Goal: Task Accomplishment & Management: Use online tool/utility

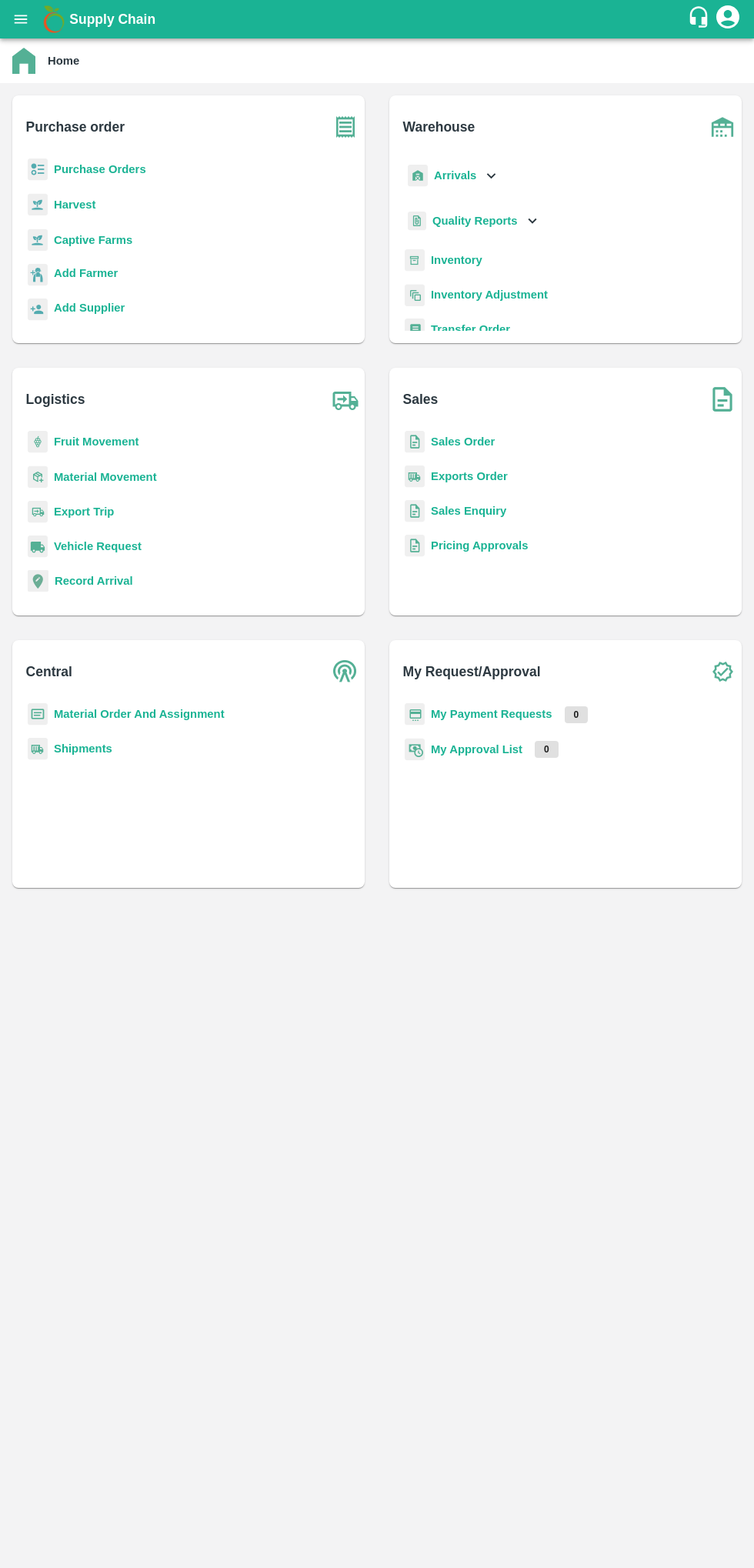
click at [25, 16] on icon "open drawer" at bounding box center [21, 19] width 17 height 17
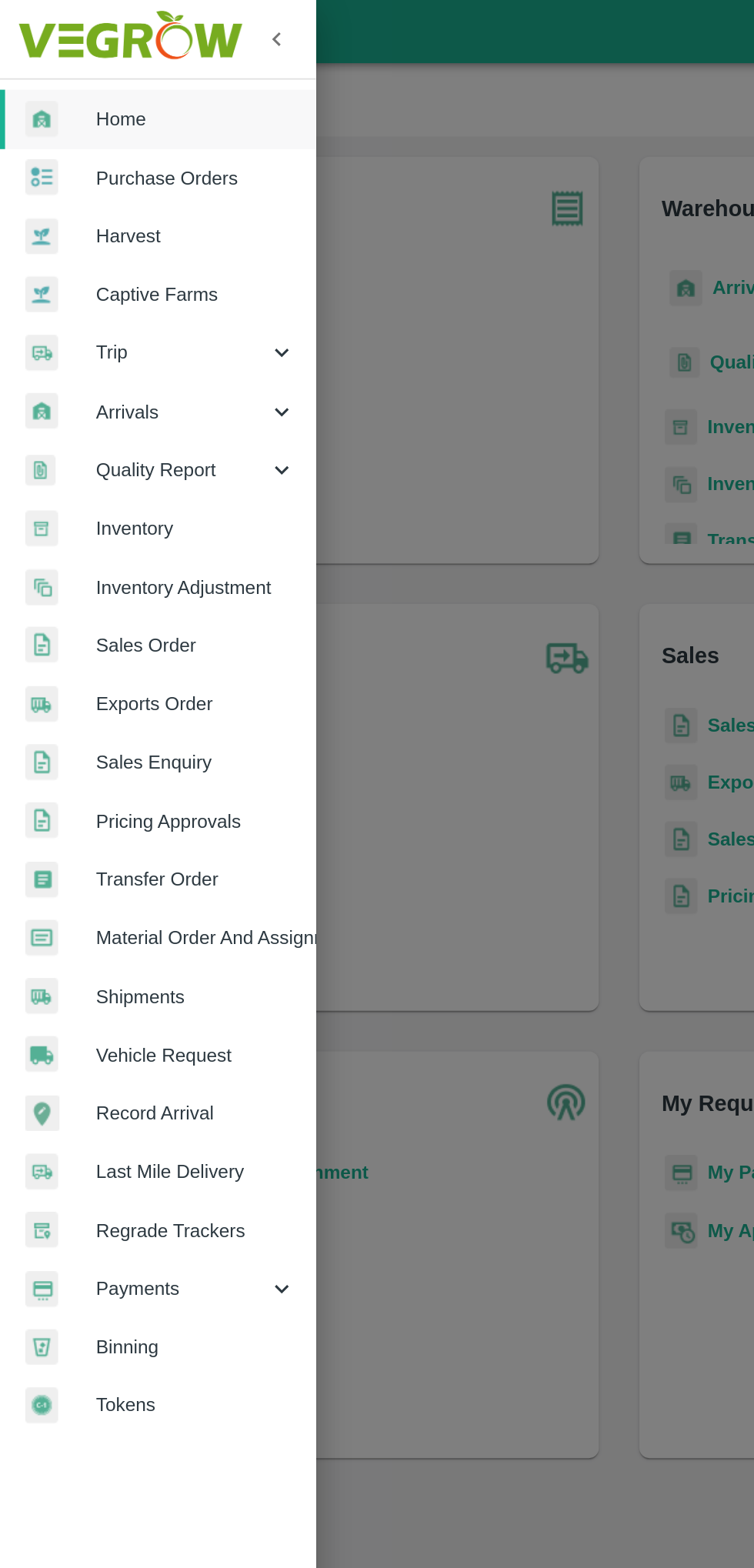
click at [79, 247] on span "Arrivals" at bounding box center [111, 251] width 105 height 17
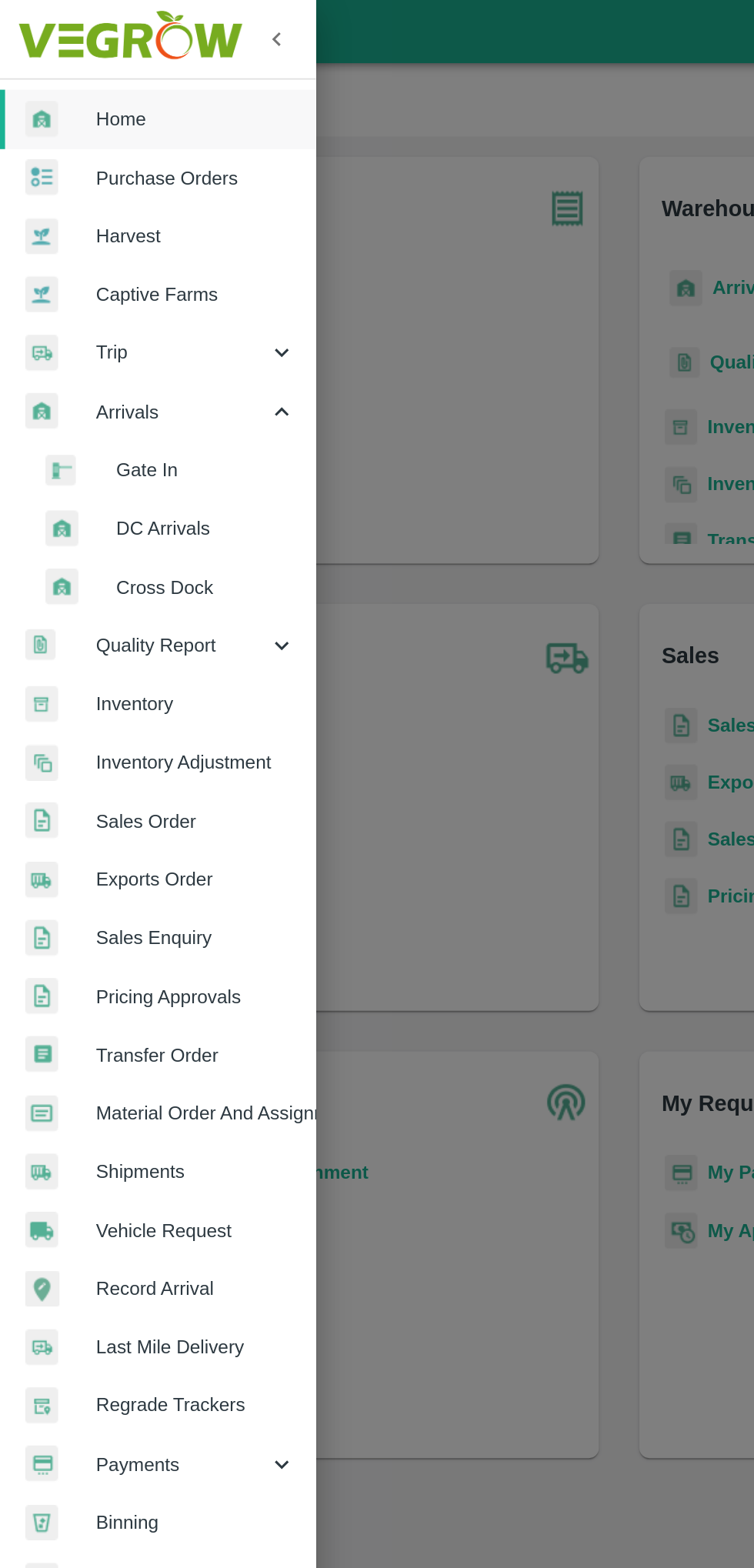
click at [99, 325] on span "DC Arrivals" at bounding box center [125, 322] width 109 height 17
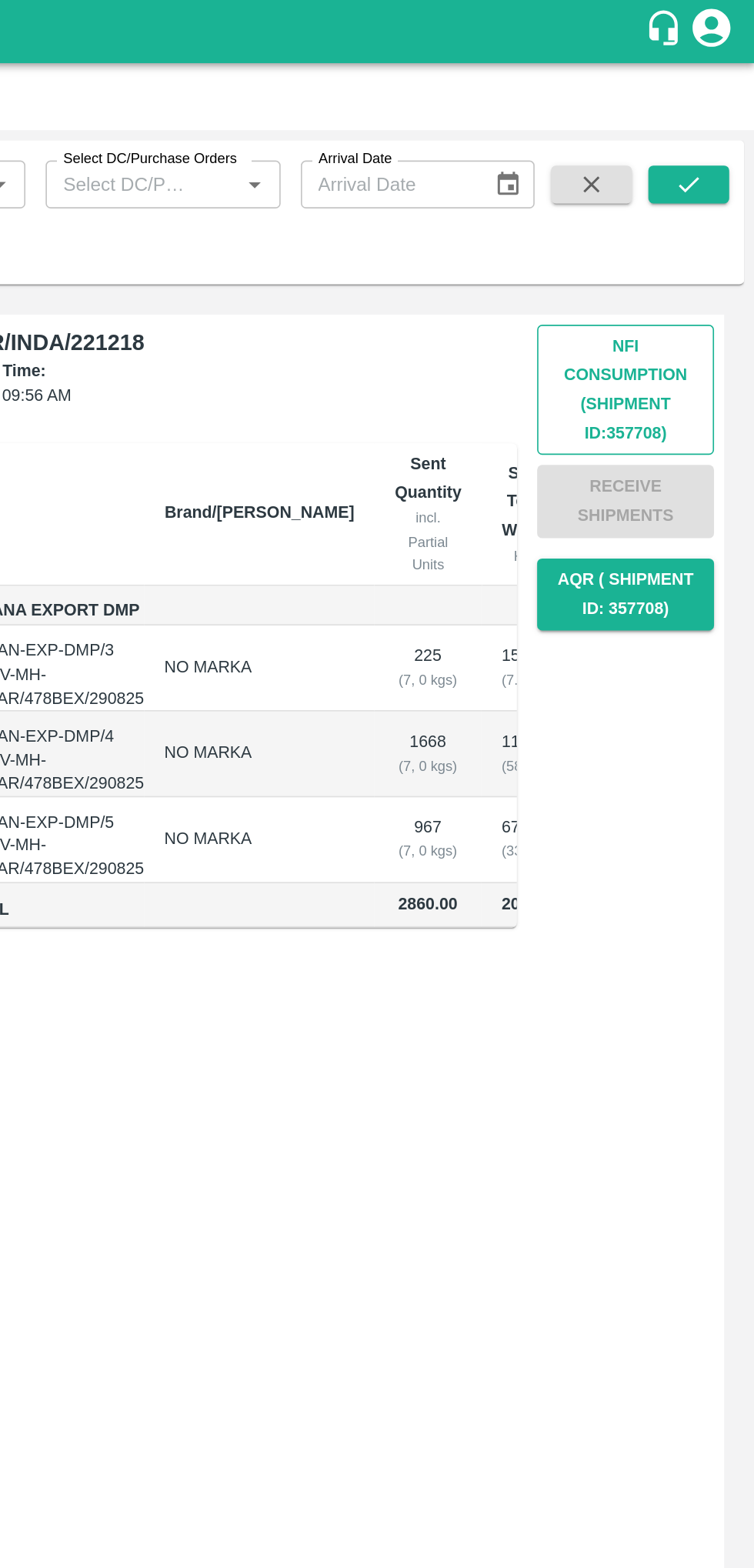
click at [701, 236] on button "Nfi Consumption (SHIPMENT ID: 357708 )" at bounding box center [675, 238] width 108 height 80
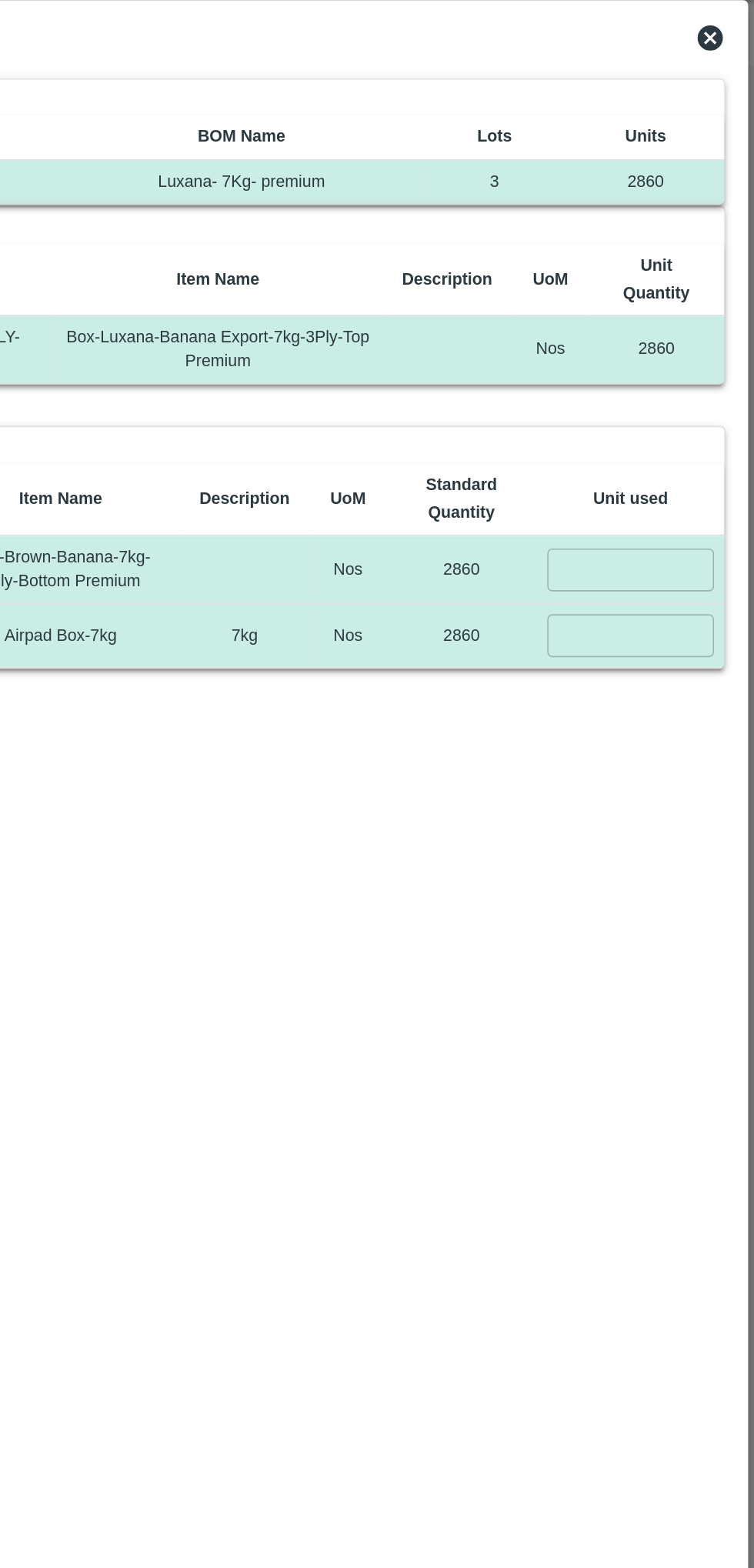
click at [652, 383] on input "number" at bounding box center [678, 386] width 101 height 25
type input "2860"
click at [647, 423] on input "number" at bounding box center [678, 426] width 101 height 25
type input "2860"
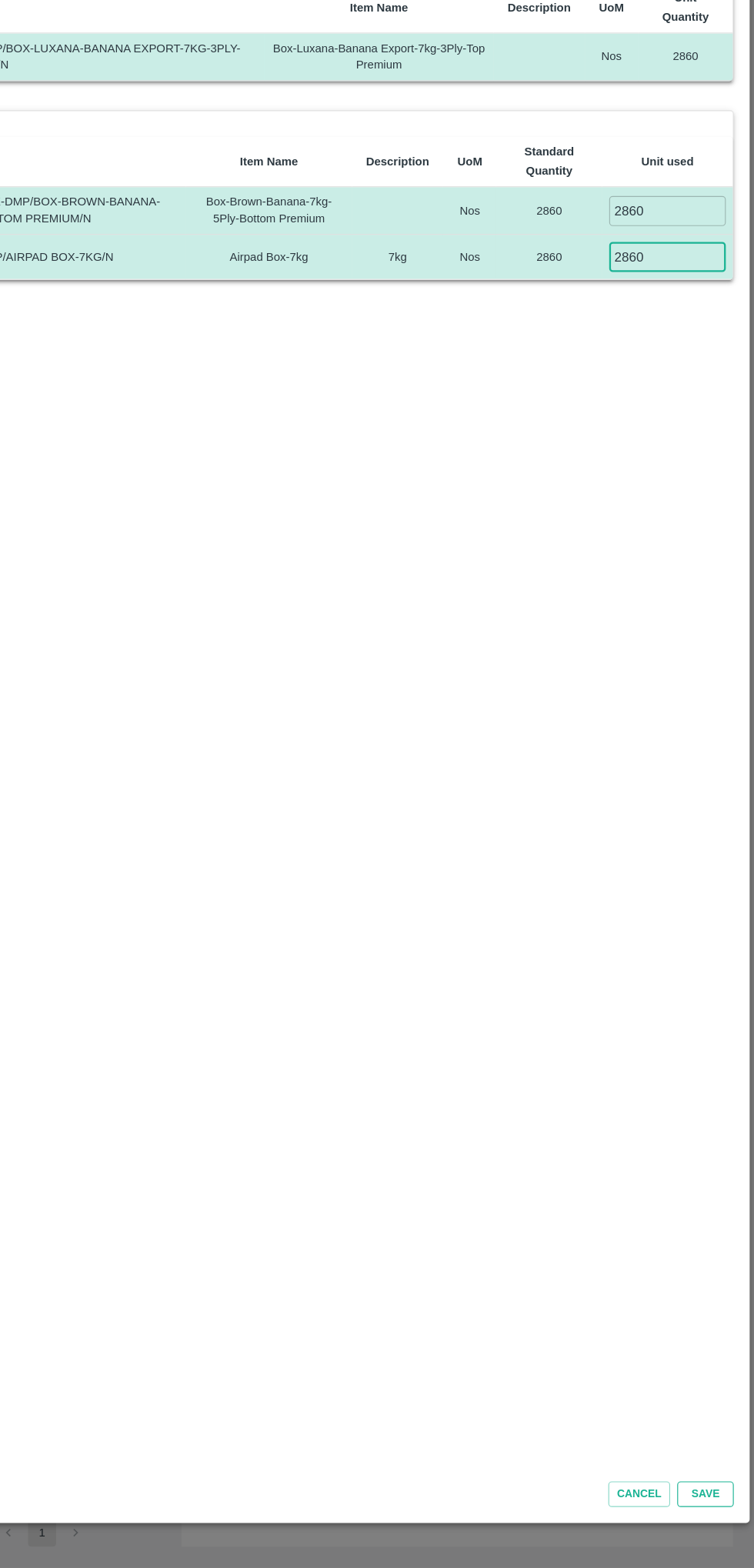
click at [712, 1503] on button "Save" at bounding box center [711, 1504] width 49 height 22
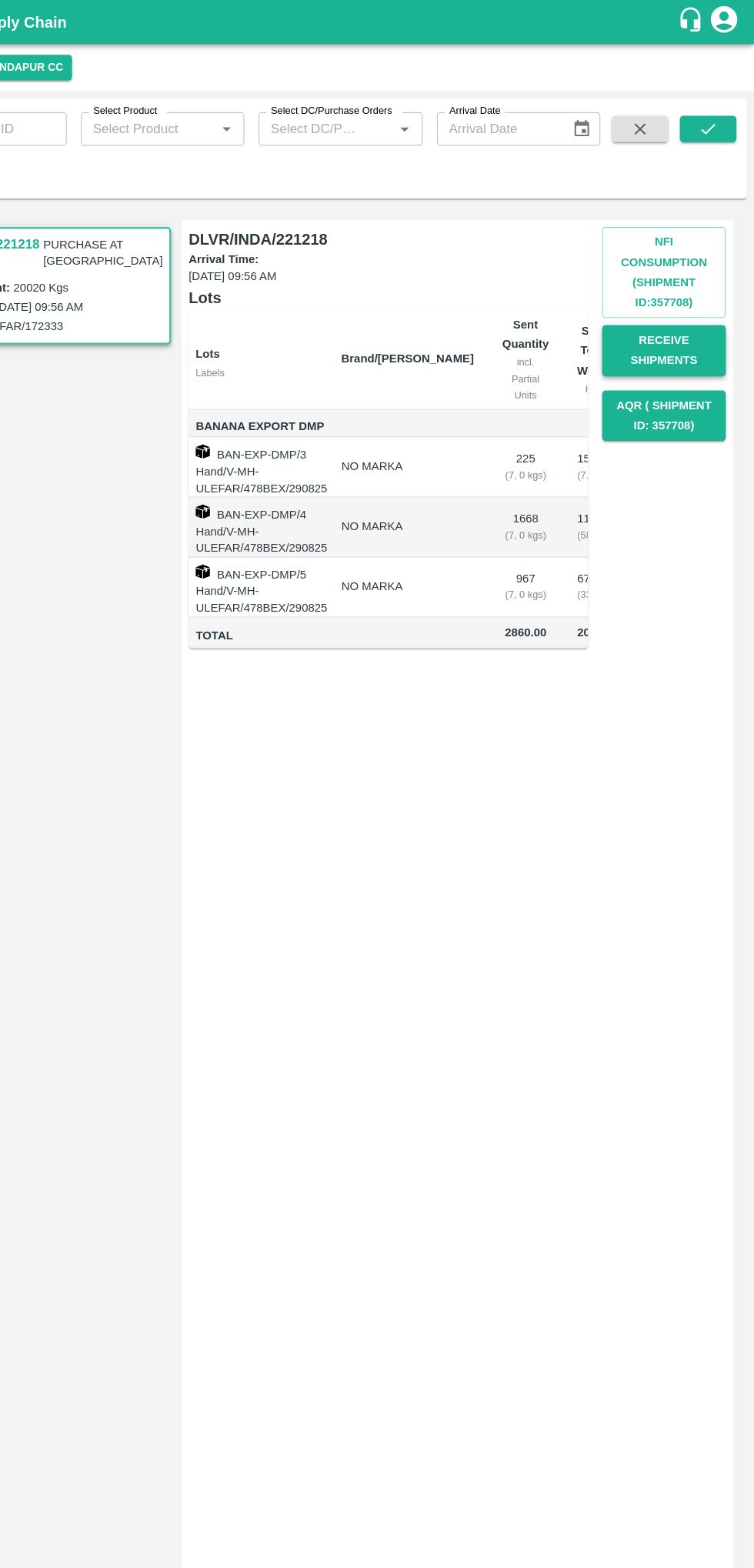
click at [701, 306] on button "Receive Shipments" at bounding box center [675, 305] width 108 height 45
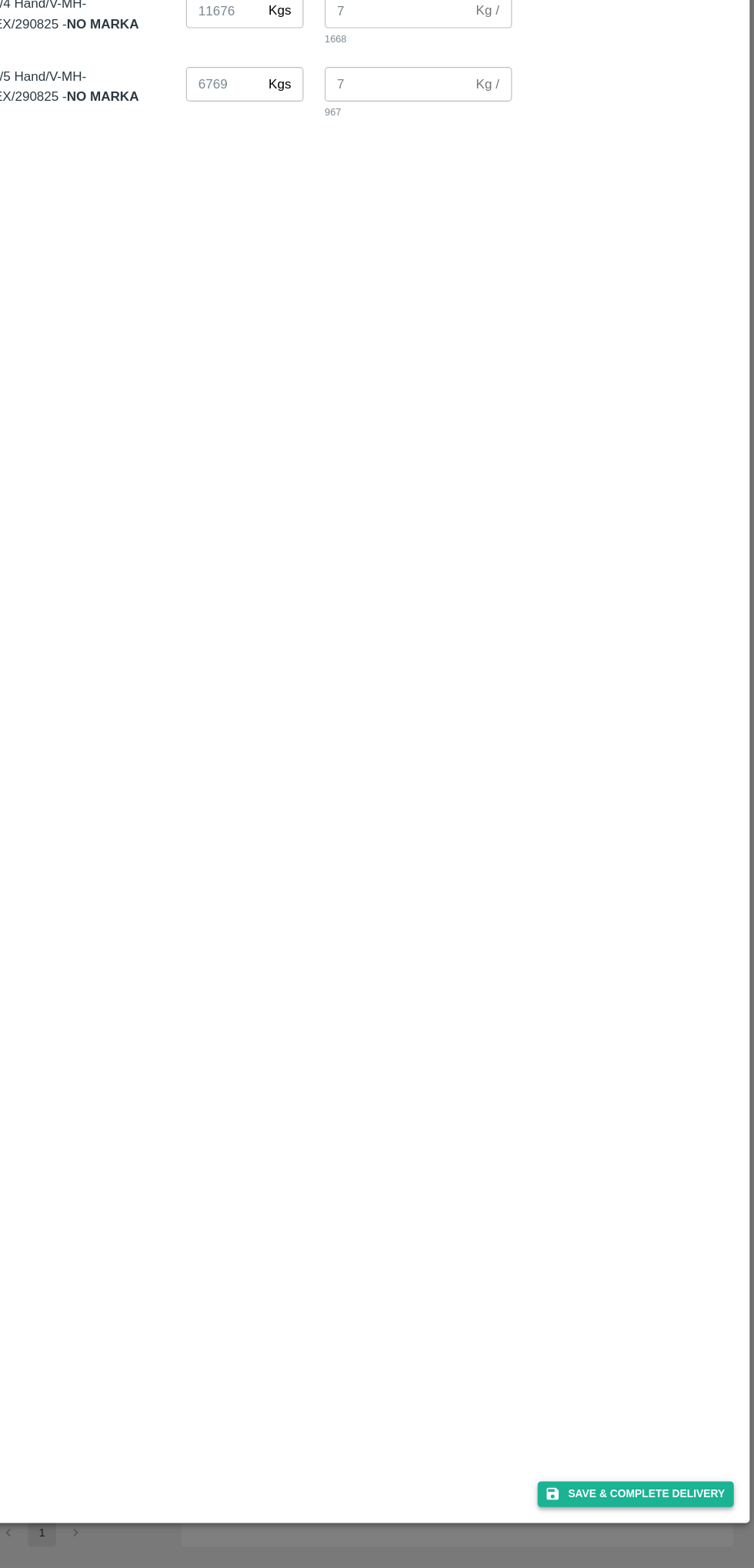
click at [683, 1504] on button "Save & Complete Delivery" at bounding box center [651, 1504] width 171 height 22
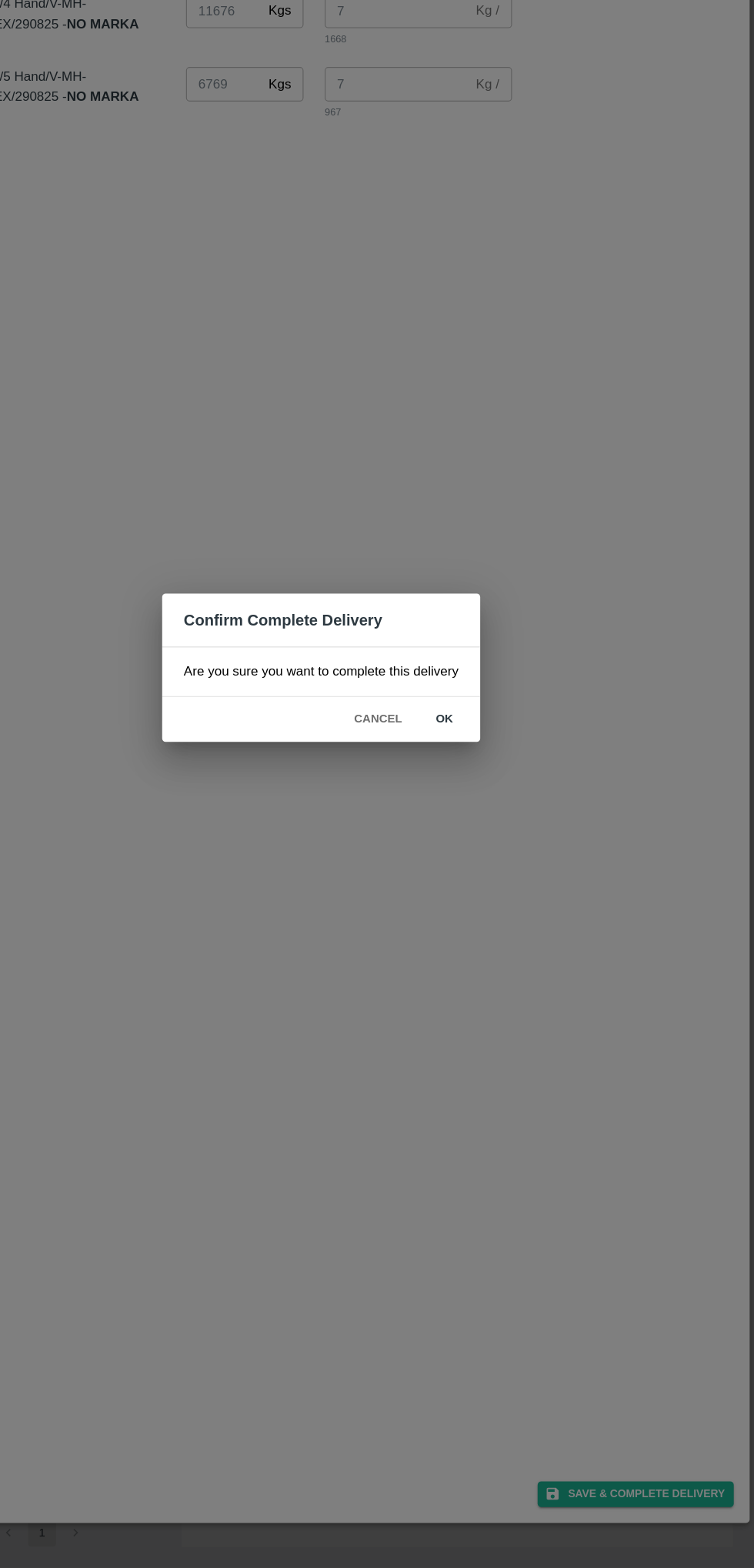
click at [484, 829] on button "ok" at bounding box center [484, 829] width 49 height 27
